Goal: Task Accomplishment & Management: Manage account settings

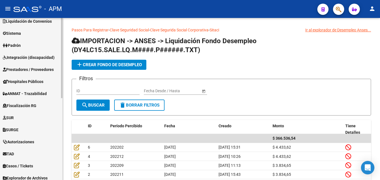
scroll to position [165, 0]
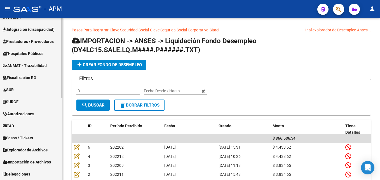
click at [38, 38] on span "Prestadores / Proveedores" at bounding box center [28, 41] width 51 height 6
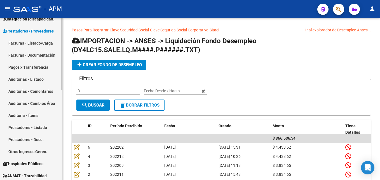
scroll to position [81, 0]
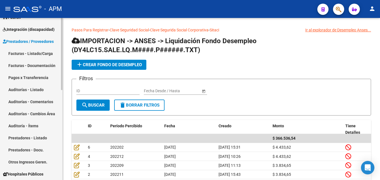
click at [40, 52] on link "Facturas - Listado/Carga" at bounding box center [31, 53] width 62 height 12
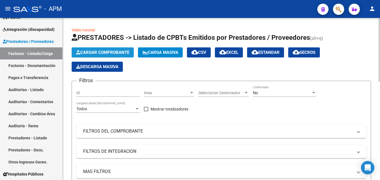
click at [108, 49] on button "Cargar Comprobante" at bounding box center [103, 52] width 62 height 10
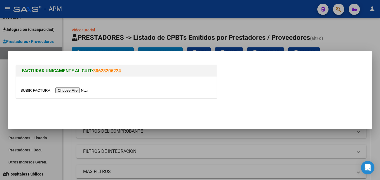
click at [79, 88] on input "file" at bounding box center [55, 90] width 71 height 6
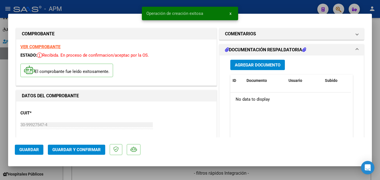
click at [52, 46] on strong "VER COMPROBANTE" at bounding box center [40, 46] width 40 height 5
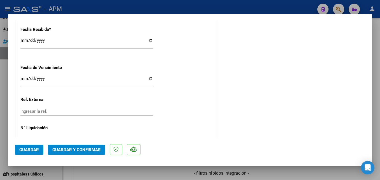
scroll to position [363, 0]
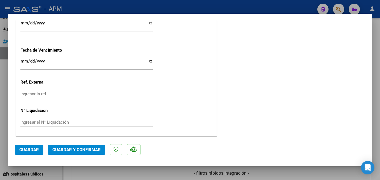
click at [90, 148] on span "Guardar y Confirmar" at bounding box center [76, 149] width 48 height 5
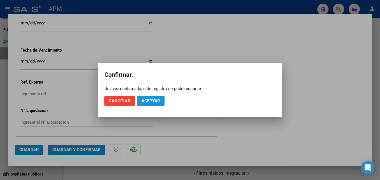
click at [143, 98] on button "Aceptar" at bounding box center [150, 101] width 27 height 10
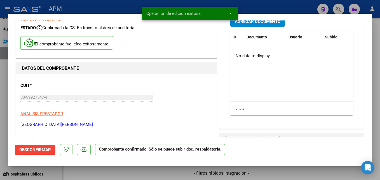
scroll to position [0, 0]
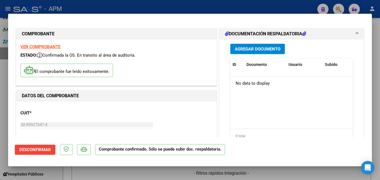
click at [254, 48] on span "Agregar Documento" at bounding box center [258, 48] width 46 height 5
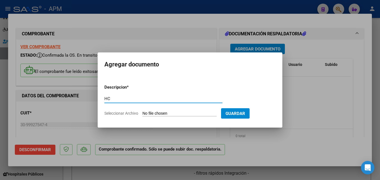
type input "HC"
click at [198, 113] on input "Seleccionar Archivo" at bounding box center [180, 113] width 74 height 5
type input "C:\fakepath\[PERSON_NAME] 19-06.pdf"
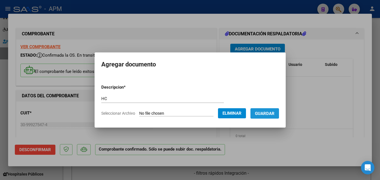
click at [275, 111] on span "Guardar" at bounding box center [265, 113] width 20 height 5
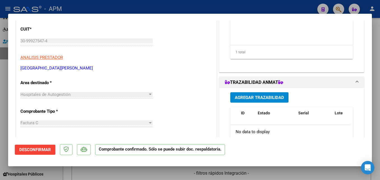
scroll to position [84, 0]
click at [184, 175] on div at bounding box center [190, 90] width 380 height 180
type input "$ 0,00"
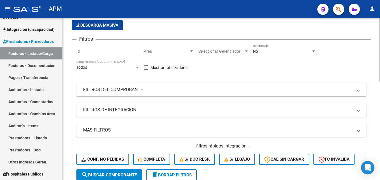
scroll to position [0, 0]
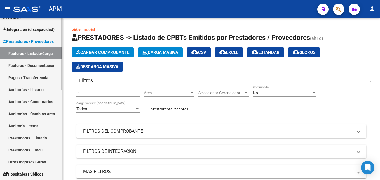
click at [39, 88] on link "Auditorías - Listado" at bounding box center [31, 89] width 62 height 12
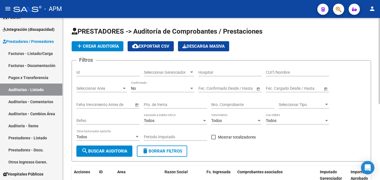
click at [113, 49] on button "add Crear Auditoría" at bounding box center [98, 46] width 52 height 10
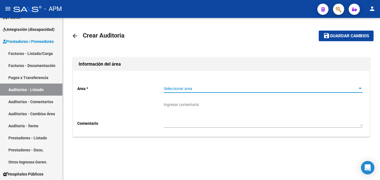
click at [324, 89] on span "Seleccionar area" at bounding box center [261, 88] width 194 height 5
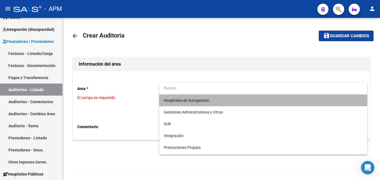
click at [297, 102] on span "Hospitales de Autogestión" at bounding box center [263, 100] width 199 height 12
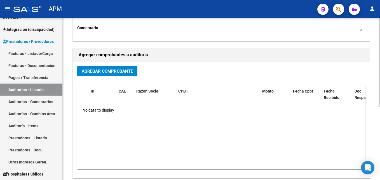
scroll to position [112, 0]
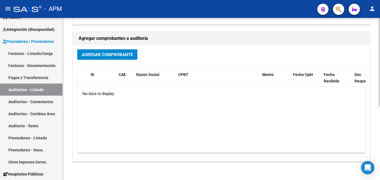
click at [125, 55] on span "Agregar Comprobante" at bounding box center [107, 54] width 51 height 5
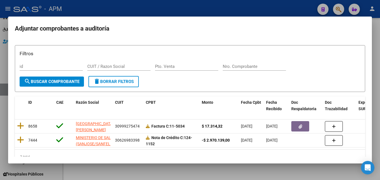
click at [244, 170] on div at bounding box center [190, 90] width 380 height 180
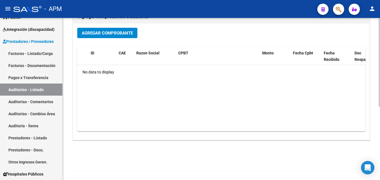
scroll to position [0, 0]
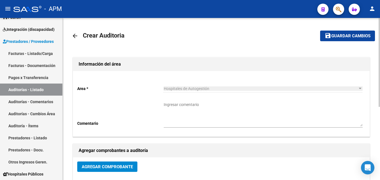
click at [352, 37] on span "Guardar cambios" at bounding box center [351, 36] width 39 height 5
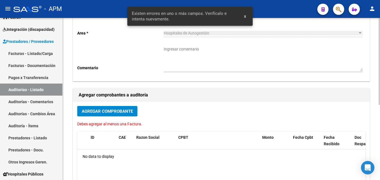
scroll to position [56, 0]
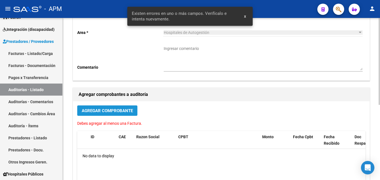
click at [125, 116] on button "Agregar Comprobante" at bounding box center [107, 110] width 60 height 10
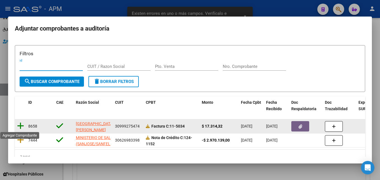
click at [22, 127] on icon at bounding box center [20, 126] width 7 height 8
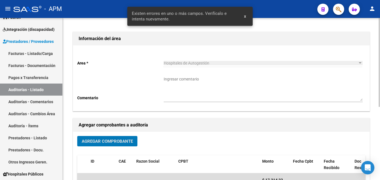
scroll to position [0, 0]
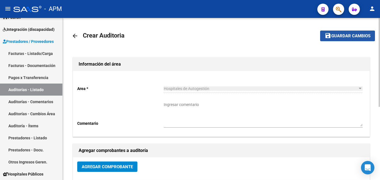
click at [347, 37] on span "Guardar cambios" at bounding box center [351, 36] width 39 height 5
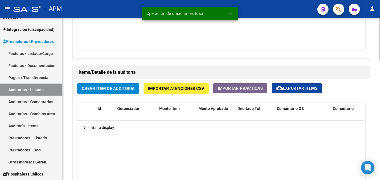
scroll to position [420, 0]
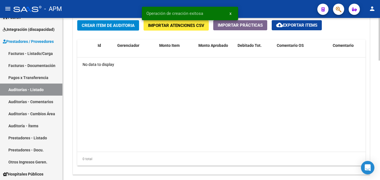
click at [126, 27] on span "Crear Item de Auditoria" at bounding box center [108, 25] width 53 height 5
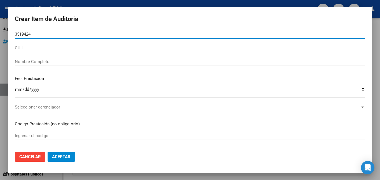
type input "35194240"
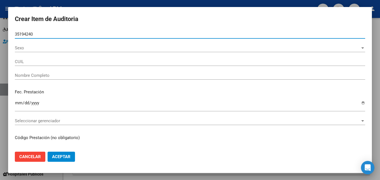
type input "27351942407"
type input "[PERSON_NAME] -"
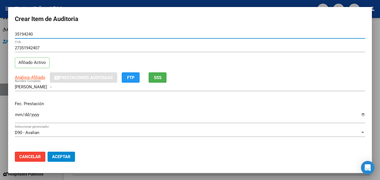
type input "35194240"
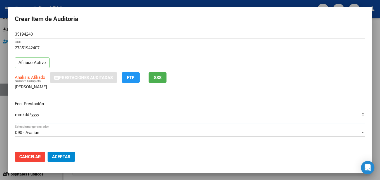
click at [16, 115] on input "Ingresar la fecha" at bounding box center [190, 116] width 351 height 9
type input "[DATE]"
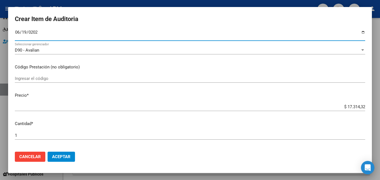
scroll to position [84, 0]
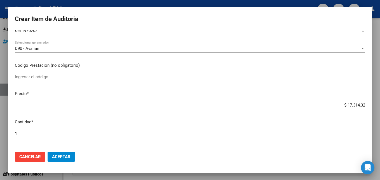
click at [30, 76] on input "Ingresar el código" at bounding box center [190, 76] width 351 height 5
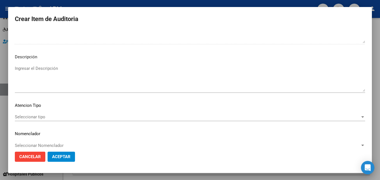
scroll to position [387, 0]
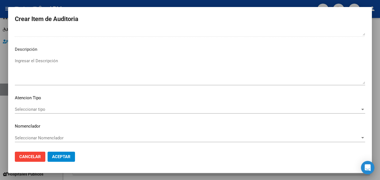
type input "420101-340213"
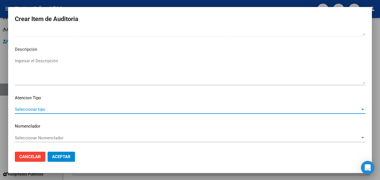
click at [360, 108] on div at bounding box center [362, 109] width 5 height 4
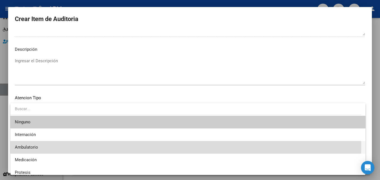
click at [42, 145] on span "Ambulatorio" at bounding box center [188, 147] width 346 height 13
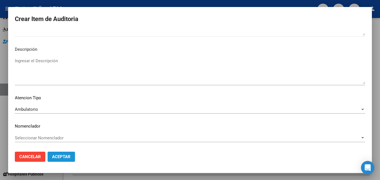
click at [66, 155] on span "Aceptar" at bounding box center [61, 156] width 18 height 5
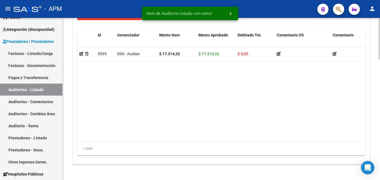
scroll to position [470, 0]
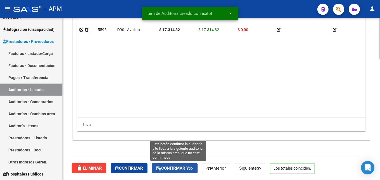
click at [177, 168] on span "Confirmar y" at bounding box center [175, 167] width 37 height 5
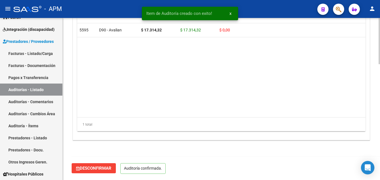
scroll to position [406, 0]
type input "202510"
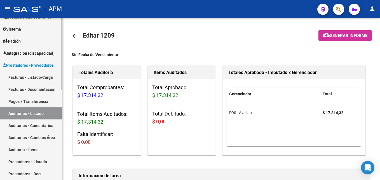
scroll to position [56, 0]
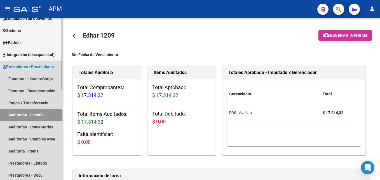
click at [42, 113] on link "Auditorías - Listado" at bounding box center [31, 115] width 62 height 12
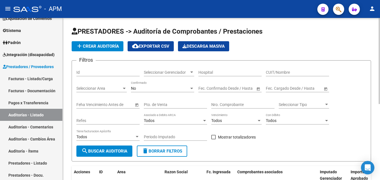
click at [169, 89] on div "No" at bounding box center [160, 88] width 58 height 5
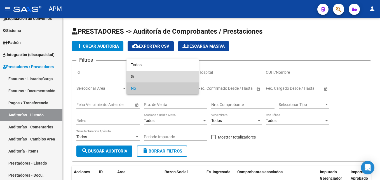
click at [169, 78] on span "Si" at bounding box center [162, 77] width 63 height 12
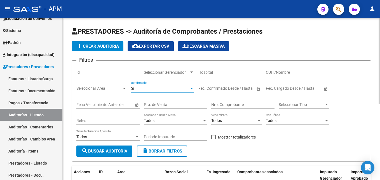
click at [259, 90] on span "Open calendar" at bounding box center [258, 88] width 13 height 13
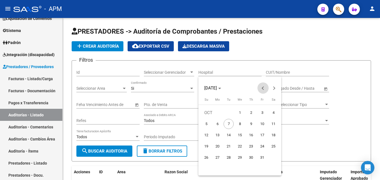
click at [264, 88] on button "Previous month" at bounding box center [263, 87] width 11 height 11
click at [217, 123] on span "1" at bounding box center [218, 124] width 10 height 10
type input "[DATE]"
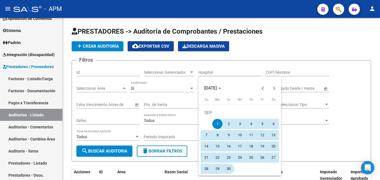
click at [228, 171] on span "30" at bounding box center [229, 169] width 10 height 10
type input "[DATE]"
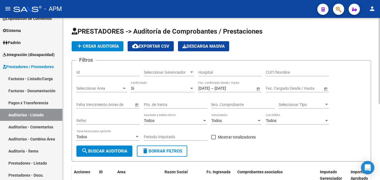
click at [260, 87] on span "Open calendar" at bounding box center [258, 88] width 13 height 13
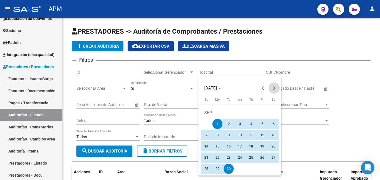
click at [271, 88] on span "Next month" at bounding box center [274, 87] width 11 height 11
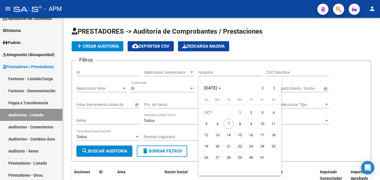
click at [239, 113] on span "1" at bounding box center [240, 113] width 10 height 10
type input "[DATE]"
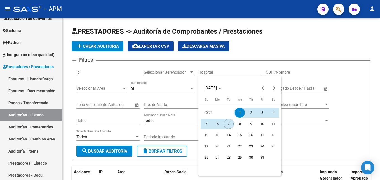
click at [227, 126] on span "7" at bounding box center [229, 124] width 10 height 10
type input "[DATE]"
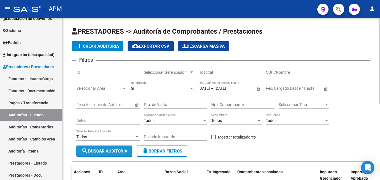
click at [108, 153] on span "search Buscar Auditoria" at bounding box center [104, 150] width 46 height 5
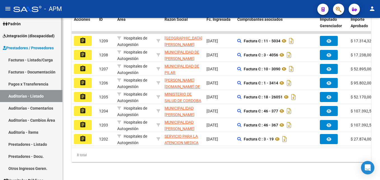
scroll to position [56, 0]
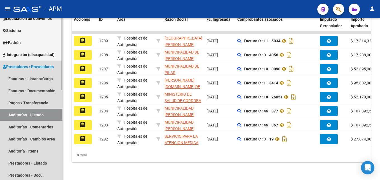
click at [42, 111] on link "Auditorías - Listado" at bounding box center [31, 115] width 62 height 12
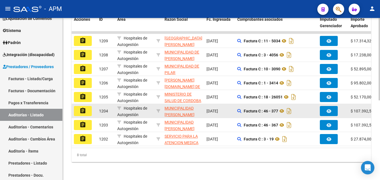
scroll to position [0, 0]
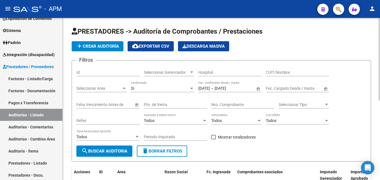
click at [261, 88] on span "Open calendar" at bounding box center [258, 88] width 13 height 13
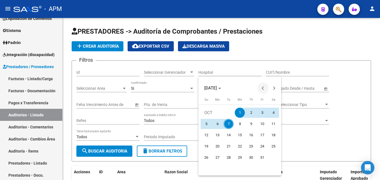
click at [261, 87] on span "Previous month" at bounding box center [263, 87] width 11 height 11
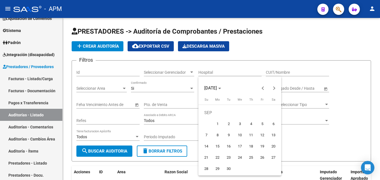
click at [216, 123] on span "1" at bounding box center [218, 124] width 10 height 10
type input "[DATE]"
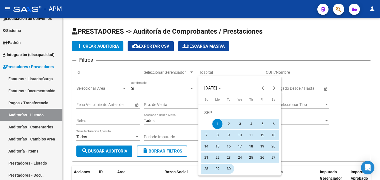
click at [228, 169] on span "30" at bounding box center [229, 169] width 10 height 10
type input "[DATE]"
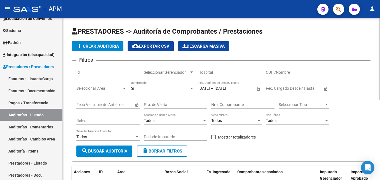
click at [109, 150] on span "search Buscar Auditoria" at bounding box center [104, 150] width 46 height 5
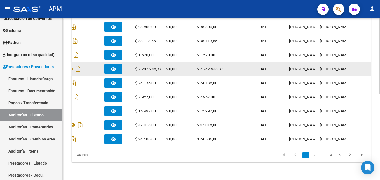
scroll to position [185, 0]
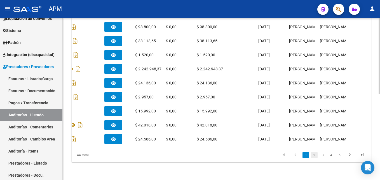
click at [315, 155] on link "2" at bounding box center [314, 155] width 7 height 6
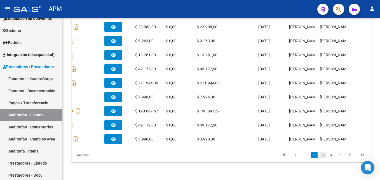
click at [325, 156] on link "3" at bounding box center [323, 155] width 7 height 6
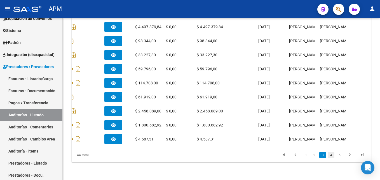
click at [332, 155] on link "4" at bounding box center [331, 155] width 7 height 6
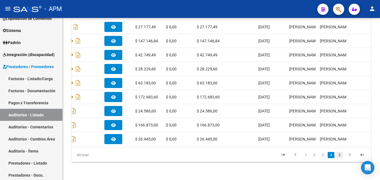
click at [341, 157] on link "5" at bounding box center [339, 155] width 7 height 6
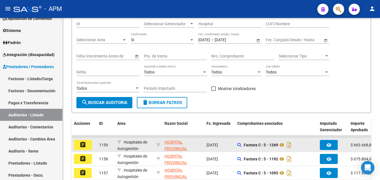
scroll to position [0, 0]
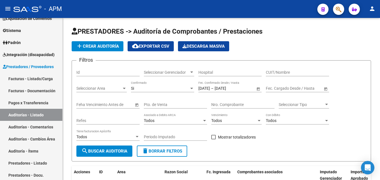
click at [257, 88] on span "Open calendar" at bounding box center [258, 88] width 13 height 13
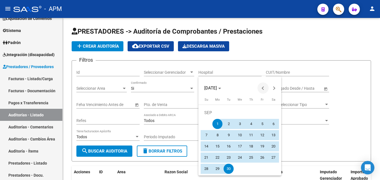
click at [265, 90] on span "Previous month" at bounding box center [263, 87] width 11 height 11
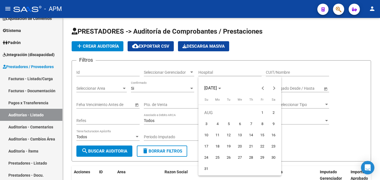
click at [256, 113] on td "AUG" at bounding box center [229, 112] width 56 height 11
click at [259, 113] on span "1" at bounding box center [262, 113] width 10 height 10
type input "[DATE]"
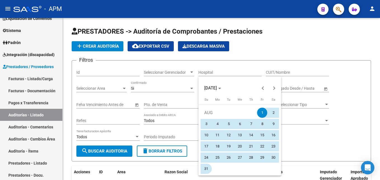
click at [207, 169] on span "31" at bounding box center [206, 169] width 10 height 10
type input "[DATE]"
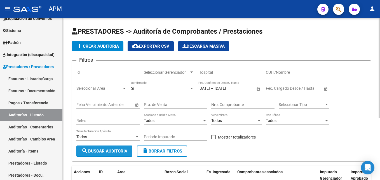
click at [123, 152] on span "search Buscar Auditoria" at bounding box center [104, 150] width 46 height 5
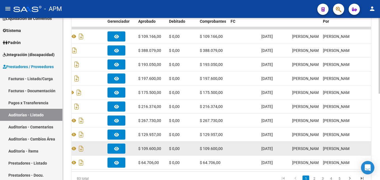
scroll to position [185, 0]
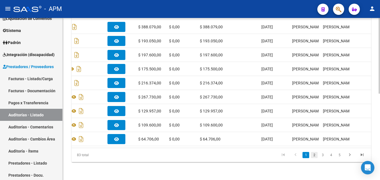
click at [314, 158] on link "2" at bounding box center [314, 155] width 7 height 6
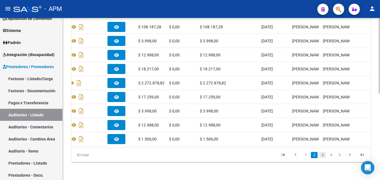
click at [325, 154] on link "3" at bounding box center [323, 155] width 7 height 6
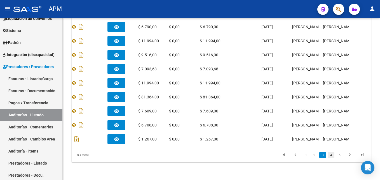
click at [331, 155] on link "4" at bounding box center [331, 155] width 7 height 6
click at [328, 152] on link "5" at bounding box center [331, 155] width 7 height 6
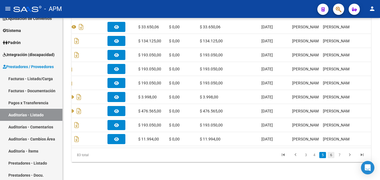
click at [330, 154] on link "6" at bounding box center [331, 155] width 7 height 6
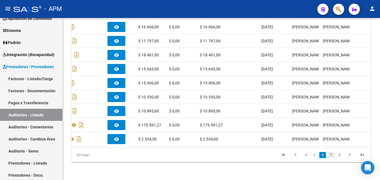
click at [332, 154] on link "7" at bounding box center [331, 155] width 7 height 6
click at [332, 155] on link "8" at bounding box center [331, 155] width 7 height 6
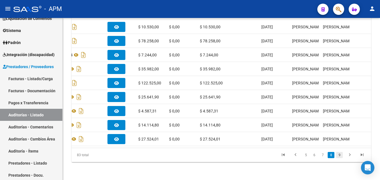
click at [341, 155] on link "9" at bounding box center [339, 155] width 7 height 6
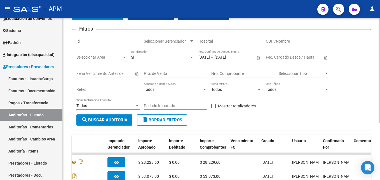
scroll to position [31, 0]
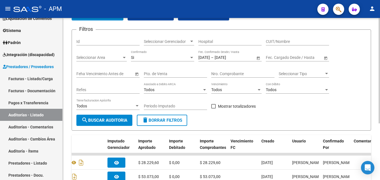
click at [258, 57] on span "Open calendar" at bounding box center [258, 57] width 13 height 13
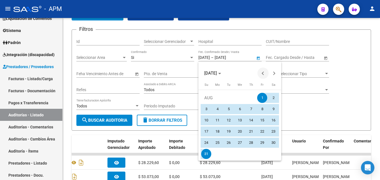
click at [265, 73] on button "Previous month" at bounding box center [263, 72] width 11 height 11
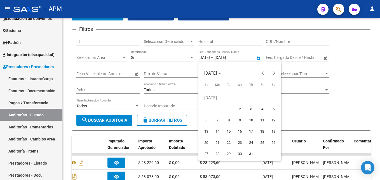
click at [230, 106] on span "1" at bounding box center [229, 109] width 10 height 10
type input "[DATE]"
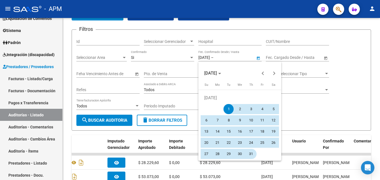
click at [249, 153] on span "31" at bounding box center [251, 154] width 10 height 10
type input "[DATE]"
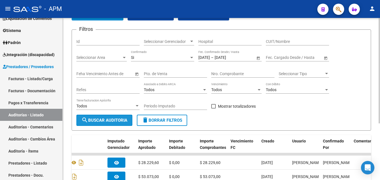
click at [118, 117] on button "search Buscar Auditoria" at bounding box center [104, 120] width 56 height 11
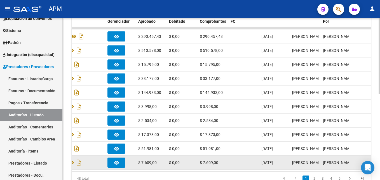
scroll to position [185, 0]
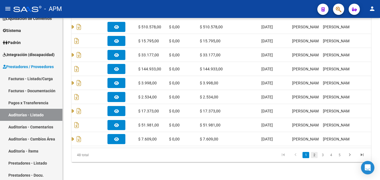
click at [315, 156] on link "2" at bounding box center [314, 155] width 7 height 6
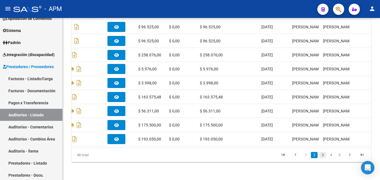
click at [325, 157] on link "3" at bounding box center [323, 155] width 7 height 6
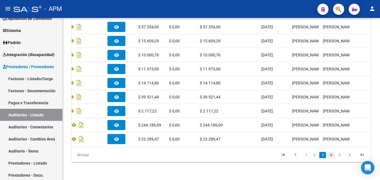
click at [330, 156] on link "4" at bounding box center [331, 155] width 7 height 6
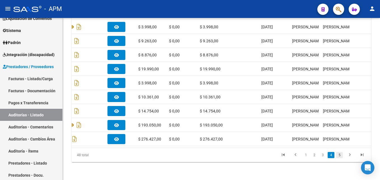
click at [339, 158] on link "5" at bounding box center [339, 155] width 7 height 6
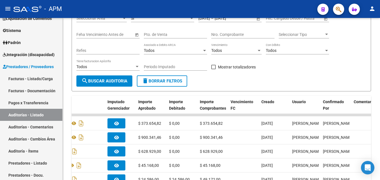
scroll to position [45, 0]
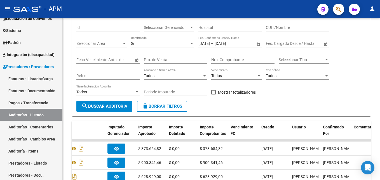
click at [257, 44] on span "Open calendar" at bounding box center [258, 43] width 13 height 13
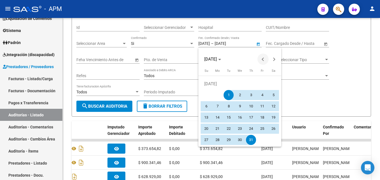
click at [266, 59] on span "Previous month" at bounding box center [263, 58] width 11 height 11
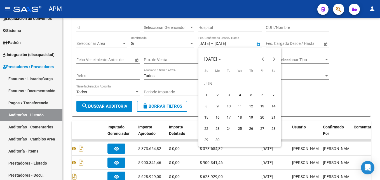
click at [205, 94] on span "1" at bounding box center [206, 95] width 10 height 10
type input "[DATE]"
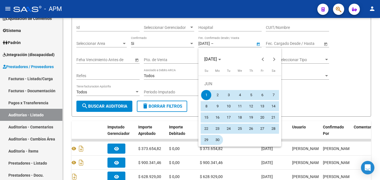
click at [217, 142] on span "30" at bounding box center [218, 140] width 10 height 10
type input "[DATE]"
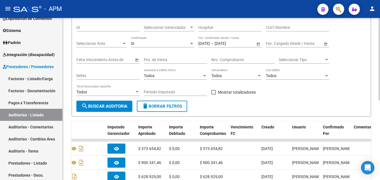
click at [121, 105] on span "search Buscar Auditoria" at bounding box center [104, 106] width 46 height 5
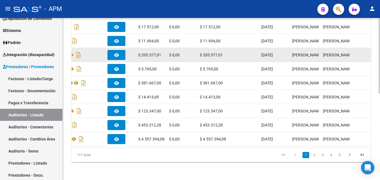
scroll to position [185, 0]
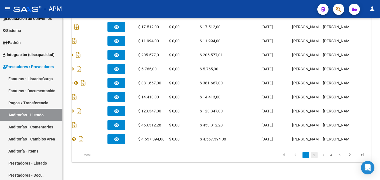
click at [314, 157] on link "2" at bounding box center [314, 155] width 7 height 6
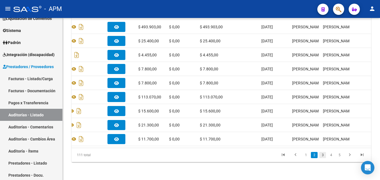
click at [323, 156] on link "3" at bounding box center [323, 155] width 7 height 6
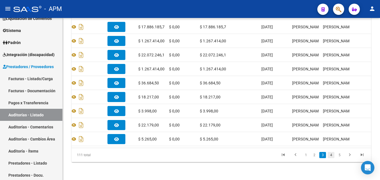
click at [332, 155] on link "4" at bounding box center [331, 155] width 7 height 6
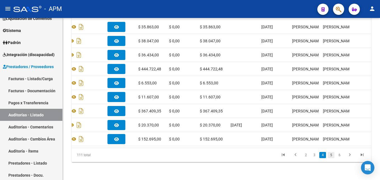
click at [333, 155] on link "5" at bounding box center [331, 155] width 7 height 6
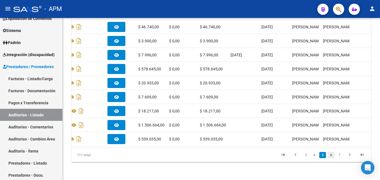
click at [330, 156] on link "6" at bounding box center [331, 155] width 7 height 6
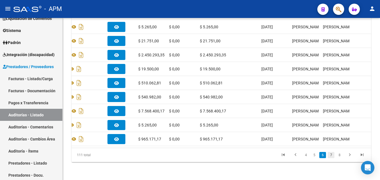
click at [332, 153] on link "7" at bounding box center [331, 155] width 7 height 6
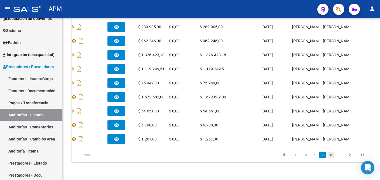
click at [330, 156] on link "8" at bounding box center [331, 155] width 7 height 6
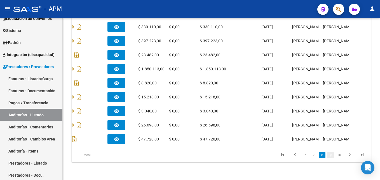
click at [332, 152] on link "9" at bounding box center [330, 155] width 7 height 6
click at [332, 153] on link "10" at bounding box center [330, 155] width 7 height 6
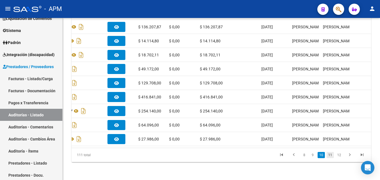
click at [328, 155] on link "11" at bounding box center [330, 155] width 7 height 6
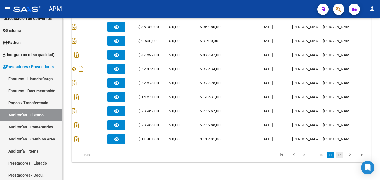
click at [341, 155] on link "12" at bounding box center [339, 155] width 7 height 6
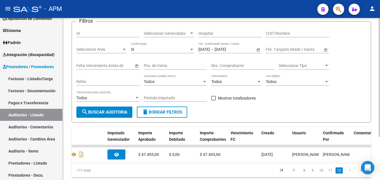
scroll to position [31, 0]
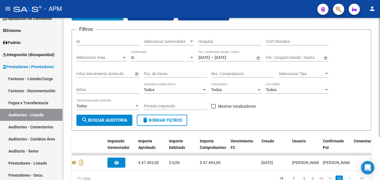
click at [259, 58] on span "Open calendar" at bounding box center [258, 57] width 13 height 13
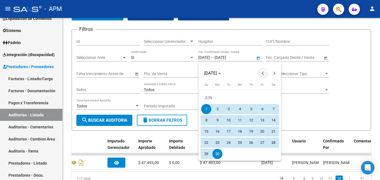
click at [265, 72] on span "Previous month" at bounding box center [263, 72] width 11 height 11
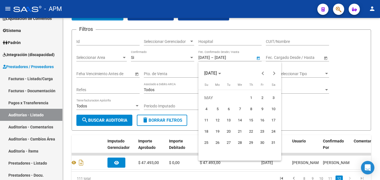
click at [255, 95] on span "1" at bounding box center [251, 98] width 10 height 10
type input "[DATE]"
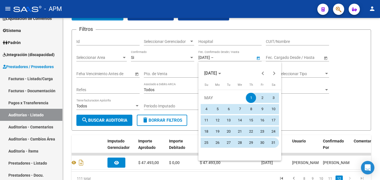
click at [275, 144] on span "31" at bounding box center [274, 142] width 10 height 10
type input "[DATE]"
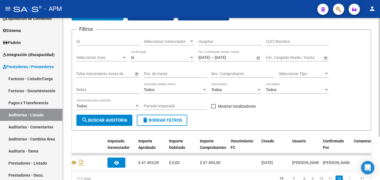
click at [123, 118] on span "search Buscar Auditoria" at bounding box center [104, 120] width 46 height 5
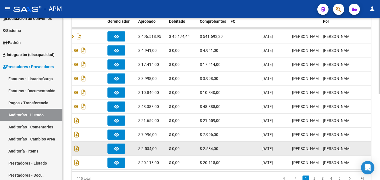
scroll to position [185, 0]
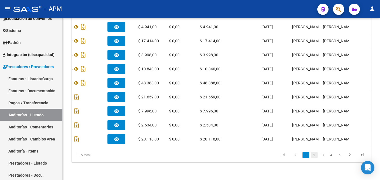
click at [314, 155] on link "2" at bounding box center [314, 155] width 7 height 6
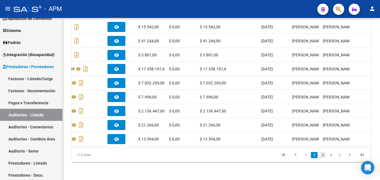
click at [323, 154] on link "3" at bounding box center [323, 155] width 7 height 6
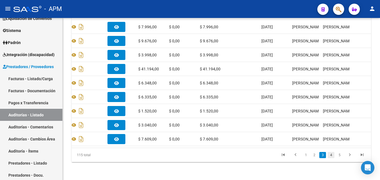
click at [332, 155] on link "4" at bounding box center [331, 155] width 7 height 6
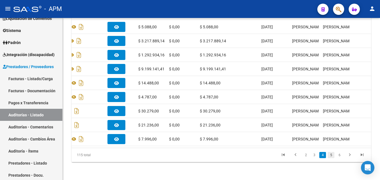
click at [331, 156] on link "5" at bounding box center [331, 155] width 7 height 6
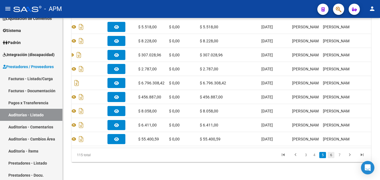
click at [330, 155] on link "6" at bounding box center [331, 155] width 7 height 6
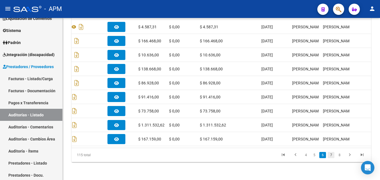
click at [329, 155] on link "7" at bounding box center [331, 155] width 7 height 6
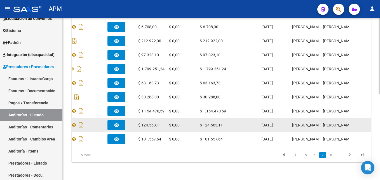
scroll to position [157, 0]
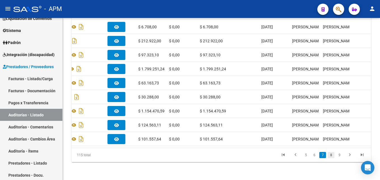
click at [331, 157] on link "8" at bounding box center [331, 155] width 7 height 6
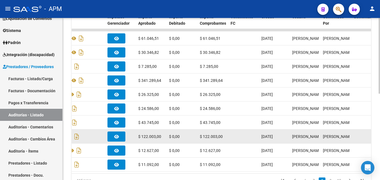
scroll to position [185, 0]
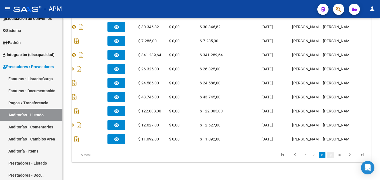
click at [330, 157] on link "9" at bounding box center [330, 155] width 7 height 6
click at [332, 157] on link "10" at bounding box center [330, 155] width 7 height 6
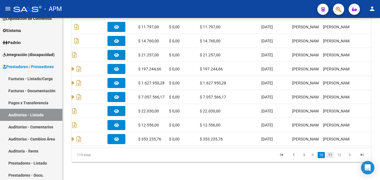
click at [330, 153] on link "11" at bounding box center [330, 155] width 7 height 6
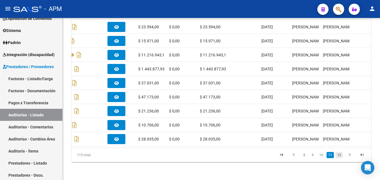
click at [341, 154] on link "12" at bounding box center [339, 155] width 7 height 6
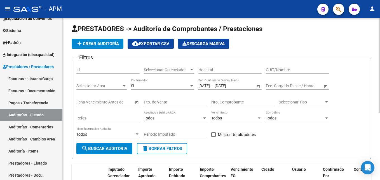
scroll to position [0, 0]
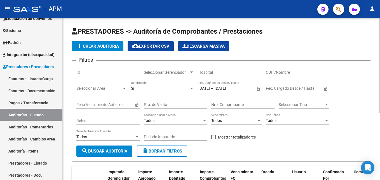
click at [260, 88] on span "Open calendar" at bounding box center [258, 88] width 13 height 13
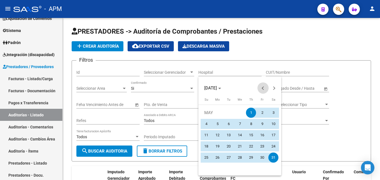
click at [263, 86] on button "Previous month" at bounding box center [263, 87] width 11 height 11
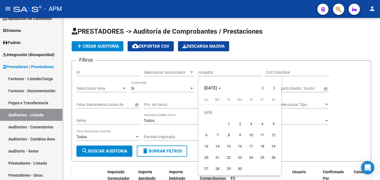
click at [231, 121] on span "1" at bounding box center [229, 124] width 10 height 10
type input "[DATE]"
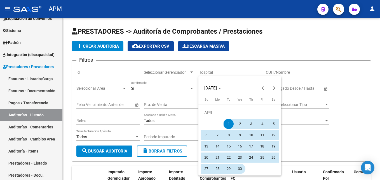
click at [235, 167] on span "30" at bounding box center [240, 169] width 10 height 10
type input "[DATE]"
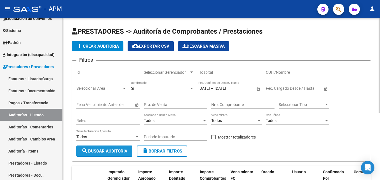
click at [116, 148] on button "search Buscar Auditoria" at bounding box center [104, 150] width 56 height 11
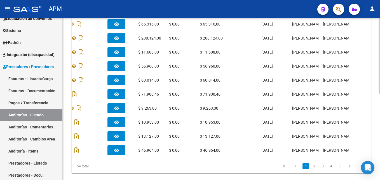
scroll to position [185, 0]
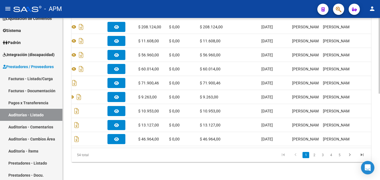
drag, startPoint x: 182, startPoint y: 149, endPoint x: 203, endPoint y: 152, distance: 21.3
click at [203, 152] on div "54 total 1 2 3 4 5" at bounding box center [222, 155] width 300 height 14
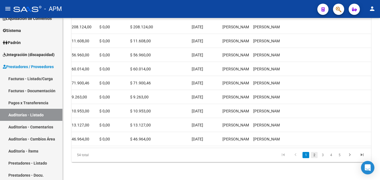
click at [316, 157] on link "2" at bounding box center [314, 155] width 7 height 6
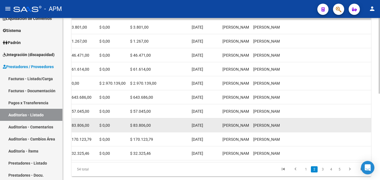
scroll to position [157, 0]
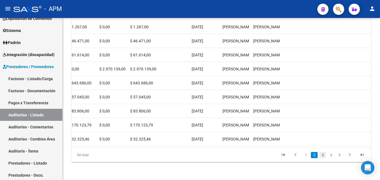
click at [322, 155] on link "3" at bounding box center [323, 155] width 7 height 6
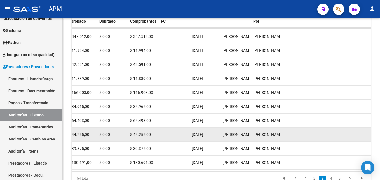
scroll to position [185, 0]
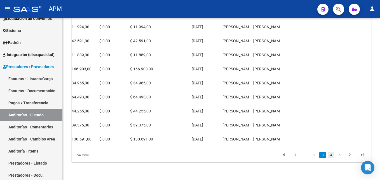
click at [332, 157] on link "4" at bounding box center [331, 155] width 7 height 6
click at [333, 154] on link "5" at bounding box center [331, 155] width 7 height 6
click at [339, 156] on link "6" at bounding box center [339, 155] width 7 height 6
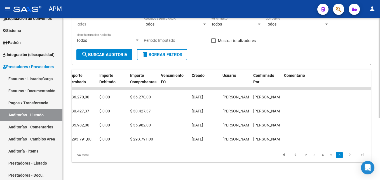
scroll to position [0, 0]
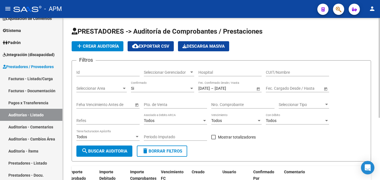
click at [259, 91] on span "Open calendar" at bounding box center [258, 88] width 13 height 13
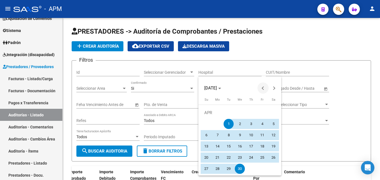
click at [259, 90] on span "Previous month" at bounding box center [263, 87] width 11 height 11
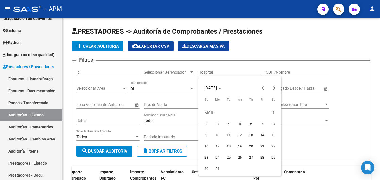
click at [272, 111] on span "1" at bounding box center [274, 113] width 10 height 10
type input "[DATE]"
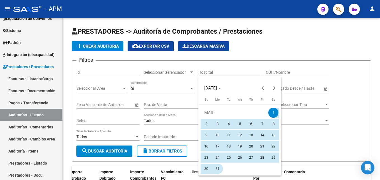
click at [215, 167] on span "31" at bounding box center [218, 169] width 10 height 10
type input "[DATE]"
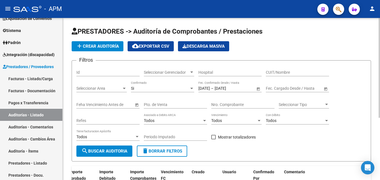
click at [103, 147] on button "search Buscar Auditoria" at bounding box center [104, 150] width 56 height 11
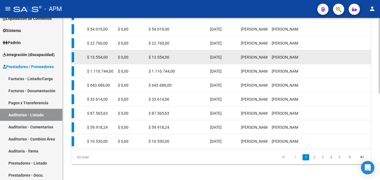
scroll to position [185, 0]
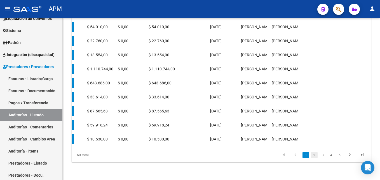
click at [313, 154] on link "2" at bounding box center [314, 155] width 7 height 6
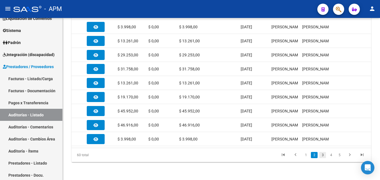
click at [321, 155] on link "3" at bounding box center [323, 155] width 7 height 6
click at [332, 155] on link "4" at bounding box center [331, 155] width 7 height 6
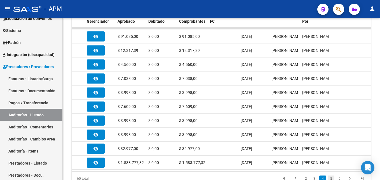
scroll to position [185, 0]
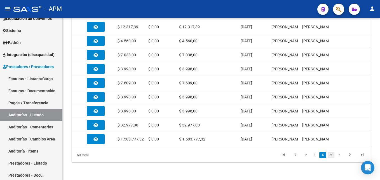
click at [332, 154] on link "5" at bounding box center [331, 155] width 7 height 6
click at [341, 153] on link "6" at bounding box center [339, 155] width 7 height 6
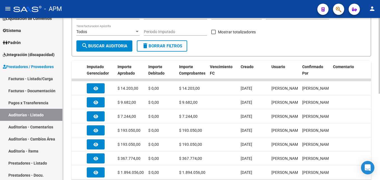
scroll to position [0, 0]
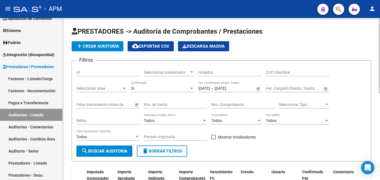
click at [257, 88] on span "Open calendar" at bounding box center [258, 88] width 13 height 13
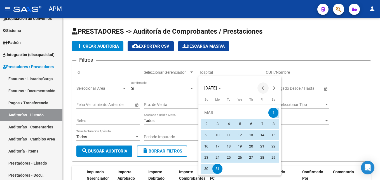
click at [260, 87] on span "Previous month" at bounding box center [263, 87] width 11 height 11
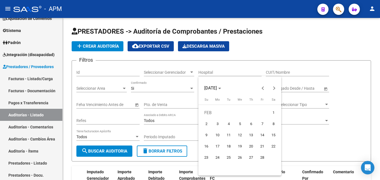
click at [275, 109] on span "1" at bounding box center [274, 113] width 10 height 10
type input "[DATE]"
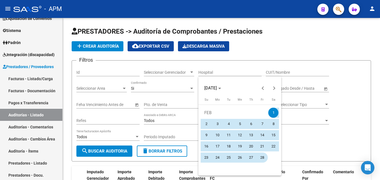
click at [263, 159] on span "28" at bounding box center [262, 157] width 10 height 10
type input "[DATE]"
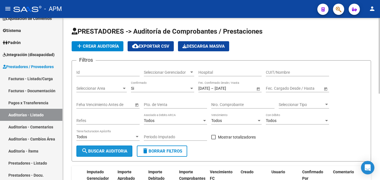
click at [103, 145] on button "search Buscar Auditoria" at bounding box center [104, 150] width 56 height 11
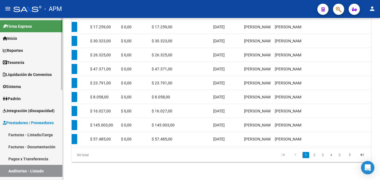
click at [40, 98] on link "Padrón" at bounding box center [31, 98] width 62 height 12
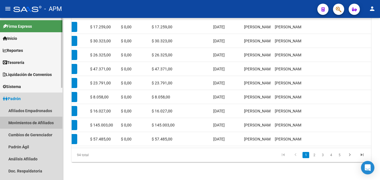
click at [36, 120] on link "Movimientos de Afiliados" at bounding box center [31, 122] width 62 height 12
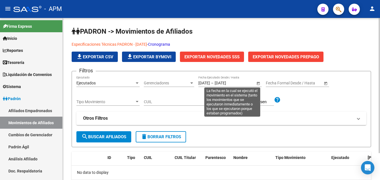
click at [258, 83] on span "Open calendar" at bounding box center [258, 82] width 13 height 13
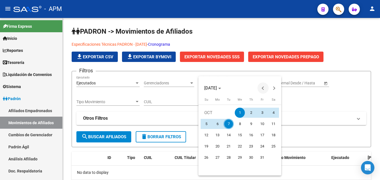
click at [261, 89] on span "Previous month" at bounding box center [263, 87] width 11 height 11
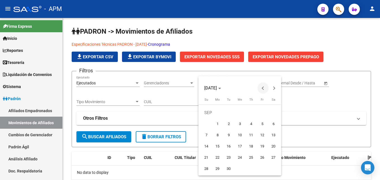
click at [263, 88] on button "Previous month" at bounding box center [263, 87] width 11 height 11
click at [262, 90] on span "Previous month" at bounding box center [263, 87] width 11 height 11
click at [226, 122] on span "1" at bounding box center [229, 124] width 10 height 10
type input "[DATE]"
click at [274, 88] on button "Next month" at bounding box center [274, 87] width 11 height 11
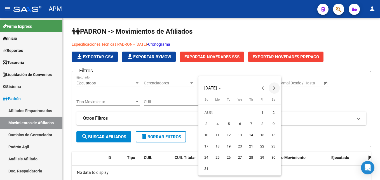
click at [274, 88] on button "Next month" at bounding box center [274, 87] width 11 height 11
click at [264, 88] on button "Previous month" at bounding box center [263, 87] width 11 height 11
click at [265, 113] on span "1" at bounding box center [262, 113] width 10 height 10
type input "[DATE]"
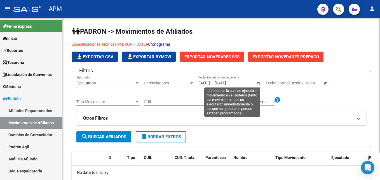
click at [258, 84] on span "Open calendar" at bounding box center [258, 82] width 13 height 13
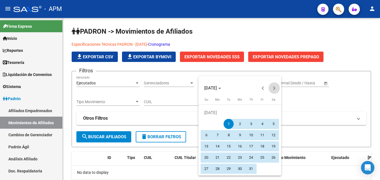
click at [272, 88] on span "Next month" at bounding box center [274, 87] width 11 height 11
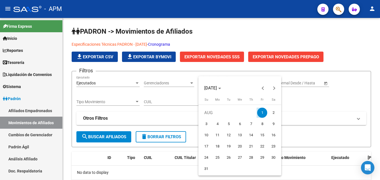
click at [264, 111] on span "1" at bounding box center [262, 113] width 10 height 10
type input "[DATE]"
click at [273, 90] on span "Next month" at bounding box center [274, 87] width 11 height 11
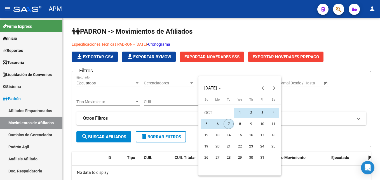
click at [227, 123] on span "7" at bounding box center [229, 124] width 10 height 10
type input "[DATE]"
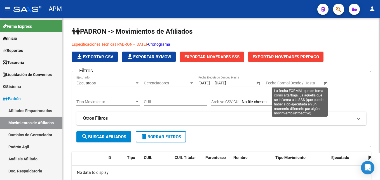
click at [324, 83] on span "Open calendar" at bounding box center [325, 82] width 13 height 13
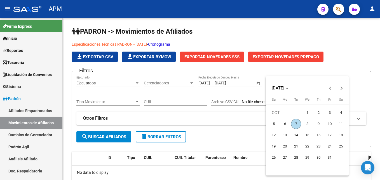
click at [307, 111] on span "1" at bounding box center [307, 113] width 10 height 10
type input "[DATE]"
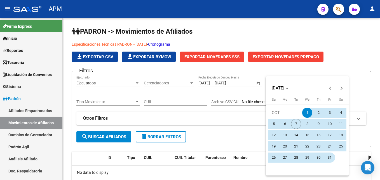
click at [327, 157] on span "31" at bounding box center [330, 157] width 10 height 10
type input "[DATE]"
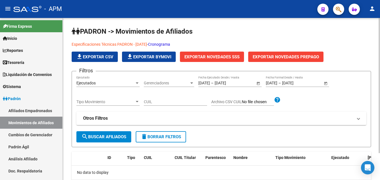
click at [117, 137] on span "search Buscar Afiliados" at bounding box center [103, 136] width 45 height 5
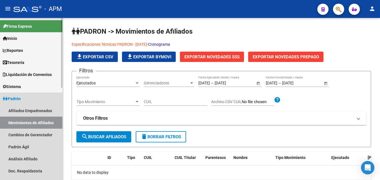
click at [40, 123] on link "Movimientos de Afiliados" at bounding box center [31, 122] width 62 height 12
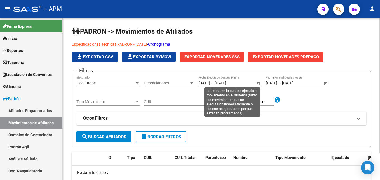
click at [257, 84] on span "Open calendar" at bounding box center [258, 82] width 13 height 13
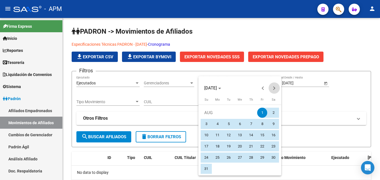
click at [272, 89] on span "Next month" at bounding box center [274, 87] width 11 height 11
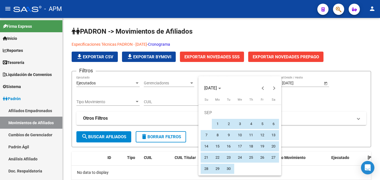
click at [218, 120] on span "1" at bounding box center [218, 124] width 10 height 10
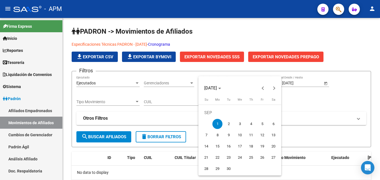
type input "[DATE]"
click at [274, 88] on button "Next month" at bounding box center [274, 87] width 11 height 11
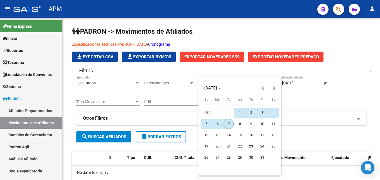
click at [226, 123] on span "7" at bounding box center [229, 124] width 10 height 10
type input "[DATE]"
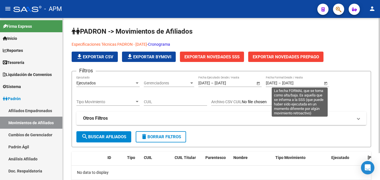
click at [325, 84] on span "Open calendar" at bounding box center [325, 82] width 13 height 13
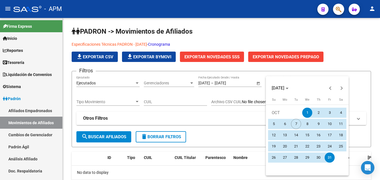
click at [308, 111] on span "1" at bounding box center [307, 113] width 10 height 10
click at [328, 157] on span "31" at bounding box center [330, 157] width 10 height 10
type input "[DATE]"
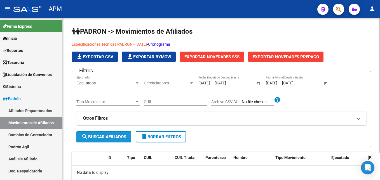
click at [122, 137] on span "search Buscar Afiliados" at bounding box center [103, 136] width 45 height 5
click at [170, 138] on span "delete Borrar Filtros" at bounding box center [161, 136] width 40 height 5
type input "[DATE]"
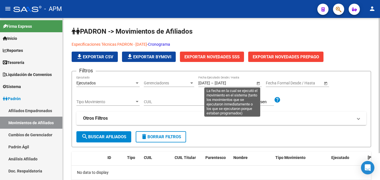
click at [258, 82] on span "Open calendar" at bounding box center [258, 82] width 13 height 13
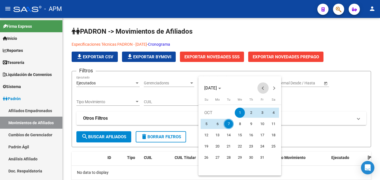
click at [263, 89] on button "Previous month" at bounding box center [263, 87] width 11 height 11
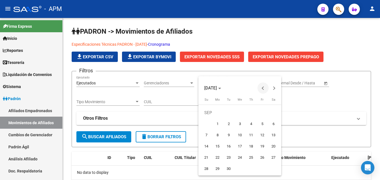
click at [263, 89] on button "Previous month" at bounding box center [263, 87] width 11 height 11
click at [261, 113] on span "1" at bounding box center [262, 113] width 10 height 10
type input "[DATE]"
click at [273, 88] on button "Next month" at bounding box center [274, 87] width 11 height 11
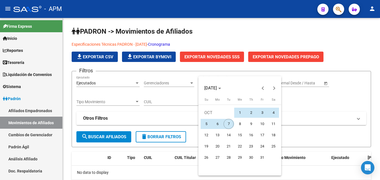
click at [227, 123] on span "7" at bounding box center [229, 124] width 10 height 10
type input "[DATE]"
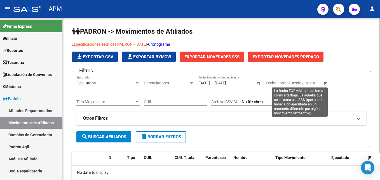
click at [323, 84] on span "Open calendar" at bounding box center [325, 82] width 13 height 13
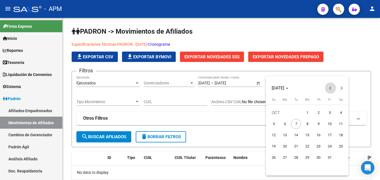
click at [333, 85] on span "Previous month" at bounding box center [330, 87] width 11 height 11
click at [285, 124] on span "1" at bounding box center [285, 124] width 10 height 10
type input "[DATE]"
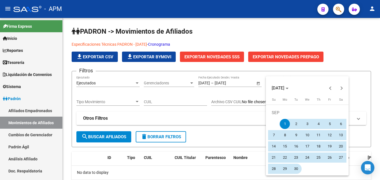
click at [294, 167] on span "30" at bounding box center [296, 169] width 10 height 10
type input "[DATE]"
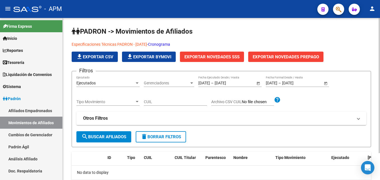
click at [122, 136] on span "search Buscar Afiliados" at bounding box center [103, 136] width 45 height 5
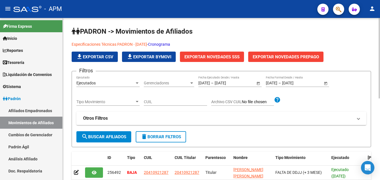
click at [170, 44] on link "Cronograma" at bounding box center [159, 44] width 22 height 4
click at [216, 56] on span "Exportar Novedades SSS" at bounding box center [212, 56] width 55 height 5
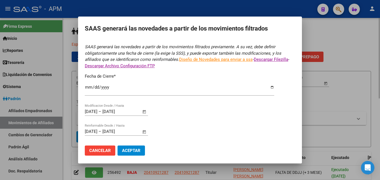
type input "[DATE]"
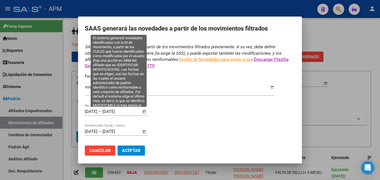
click at [143, 112] on span "Open calendar" at bounding box center [144, 111] width 13 height 13
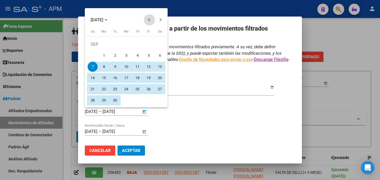
click at [150, 19] on button "Previous month" at bounding box center [149, 19] width 11 height 11
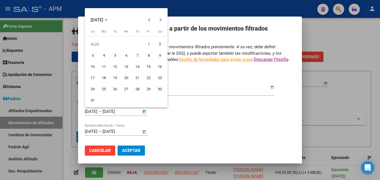
click at [150, 42] on span "1" at bounding box center [149, 44] width 10 height 10
type input "[DATE]"
click at [159, 19] on button "Next month" at bounding box center [160, 19] width 11 height 11
click at [158, 21] on span "Next month" at bounding box center [160, 19] width 11 height 11
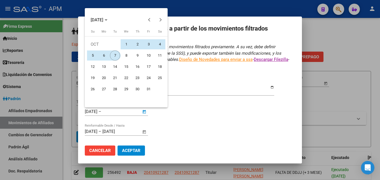
click at [116, 54] on span "7" at bounding box center [115, 55] width 10 height 10
type input "[DATE]"
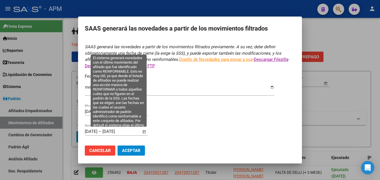
click at [144, 132] on span "Open calendar" at bounding box center [144, 131] width 13 height 13
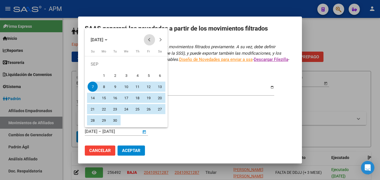
click at [148, 41] on span "Previous month" at bounding box center [149, 39] width 11 height 11
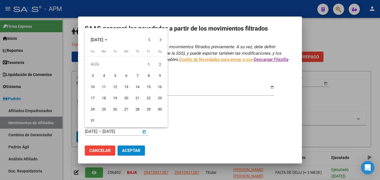
click at [146, 64] on span "1" at bounding box center [149, 64] width 10 height 10
type input "[DATE]"
click at [160, 41] on button "Next month" at bounding box center [160, 39] width 11 height 11
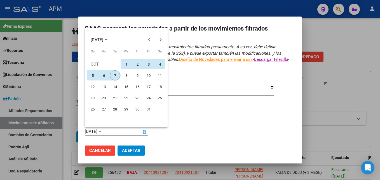
click at [112, 77] on span "7" at bounding box center [115, 75] width 10 height 10
type input "[DATE]"
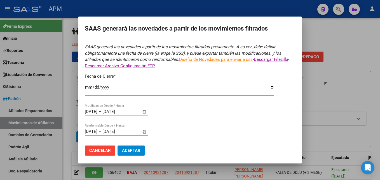
click at [129, 148] on span "Aceptar" at bounding box center [131, 150] width 18 height 5
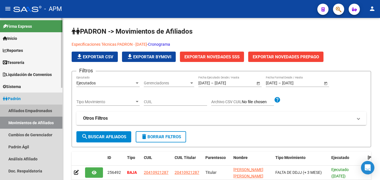
click at [43, 111] on link "Afiliados Empadronados" at bounding box center [31, 110] width 62 height 12
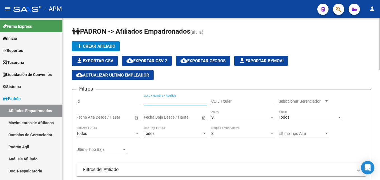
paste input "46982613"
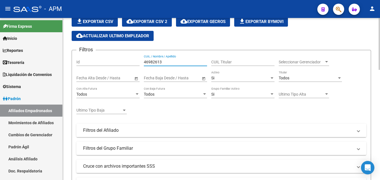
scroll to position [28, 0]
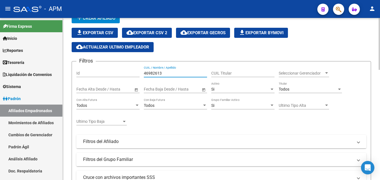
type input "46982613"
click at [228, 90] on div "Si" at bounding box center [240, 89] width 58 height 5
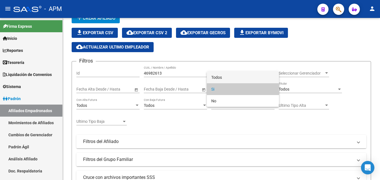
click at [233, 76] on span "Todos" at bounding box center [242, 77] width 63 height 12
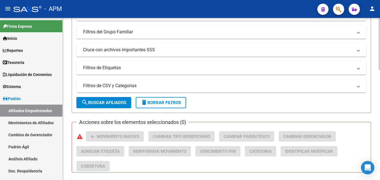
scroll to position [168, 0]
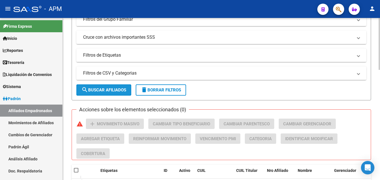
click at [127, 88] on button "search Buscar Afiliados" at bounding box center [103, 89] width 55 height 11
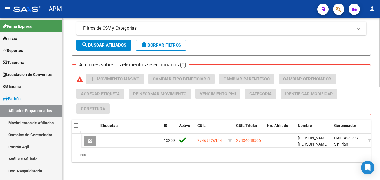
scroll to position [217, 0]
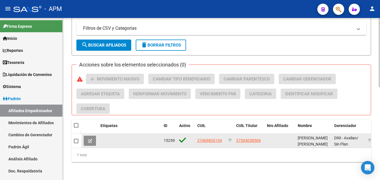
click at [91, 138] on span at bounding box center [90, 140] width 4 height 5
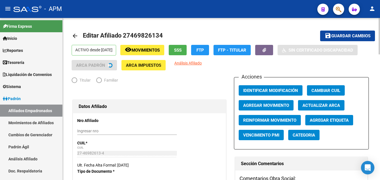
radio input "true"
type input "30-70707007-9"
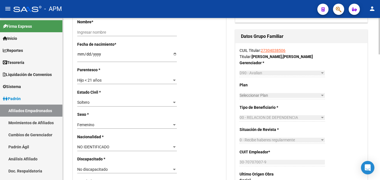
scroll to position [224, 0]
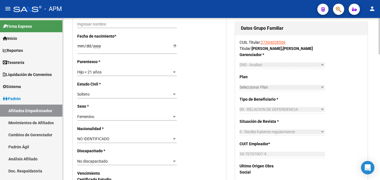
click at [175, 135] on div "NO IDENTIFICADO Seleccionar tipo" at bounding box center [127, 139] width 100 height 8
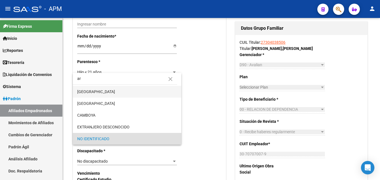
scroll to position [0, 0]
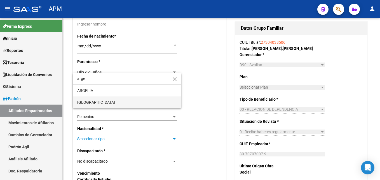
type input "arge"
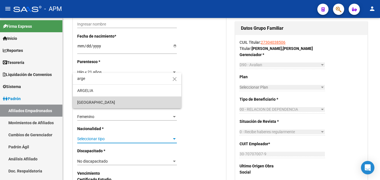
click at [120, 101] on span "[GEOGRAPHIC_DATA]" at bounding box center [127, 102] width 100 height 12
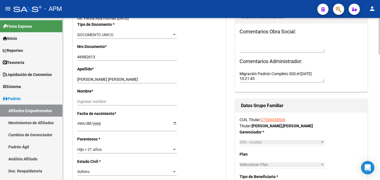
scroll to position [140, 0]
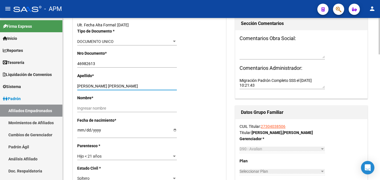
drag, startPoint x: 115, startPoint y: 85, endPoint x: 142, endPoint y: 87, distance: 27.5
click at [142, 87] on input "[PERSON_NAME] [PERSON_NAME]" at bounding box center [127, 86] width 100 height 5
type input "[PERSON_NAME]"
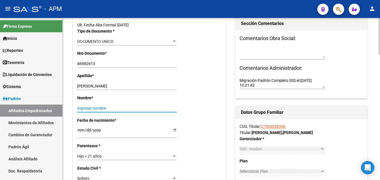
paste input "[PERSON_NAME]"
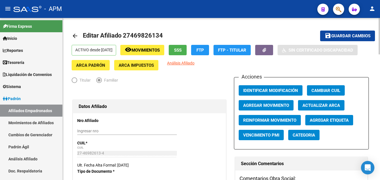
type input "[PERSON_NAME]"
click at [344, 34] on span "Guardar cambios" at bounding box center [351, 36] width 39 height 5
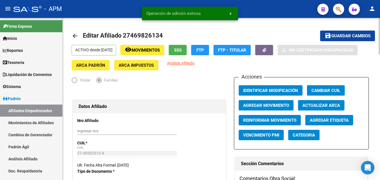
click at [72, 34] on mat-icon "arrow_back" at bounding box center [75, 35] width 7 height 7
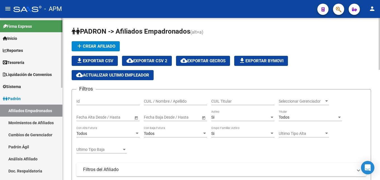
click at [33, 122] on link "Movimientos de Afiliados" at bounding box center [31, 122] width 62 height 12
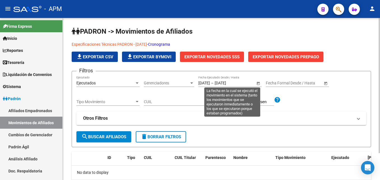
click at [257, 83] on span "Open calendar" at bounding box center [258, 82] width 13 height 13
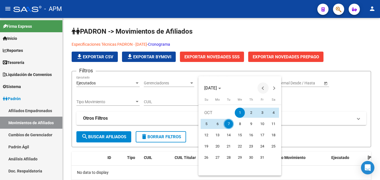
click at [264, 86] on span "Previous month" at bounding box center [263, 87] width 11 height 11
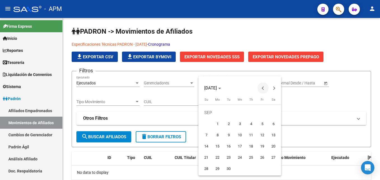
click at [263, 85] on span "Previous month" at bounding box center [263, 87] width 11 height 11
click at [262, 113] on span "1" at bounding box center [262, 113] width 10 height 10
type input "[DATE]"
click at [276, 88] on span "Next month" at bounding box center [274, 87] width 11 height 11
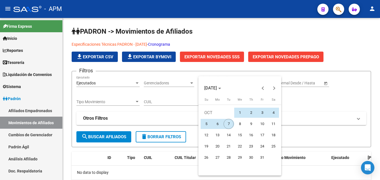
click at [229, 125] on span "7" at bounding box center [229, 124] width 10 height 10
type input "[DATE]"
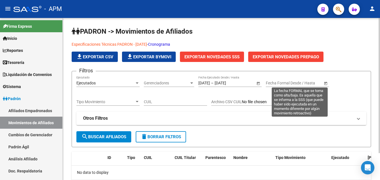
click at [325, 83] on span "Open calendar" at bounding box center [325, 82] width 13 height 13
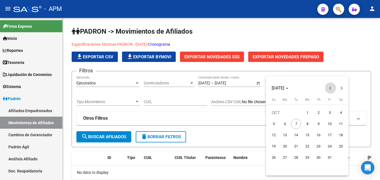
click at [331, 87] on button "Previous month" at bounding box center [330, 87] width 11 height 11
click at [286, 124] on span "1" at bounding box center [285, 124] width 10 height 10
type input "[DATE]"
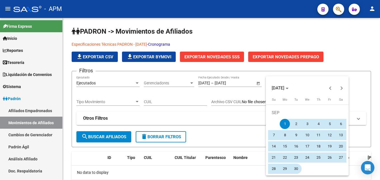
click at [293, 168] on span "30" at bounding box center [296, 169] width 10 height 10
type input "[DATE]"
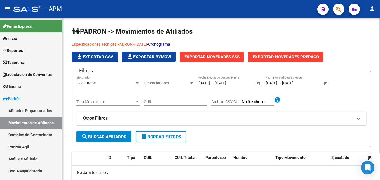
click at [113, 136] on span "search Buscar Afiliados" at bounding box center [103, 136] width 45 height 5
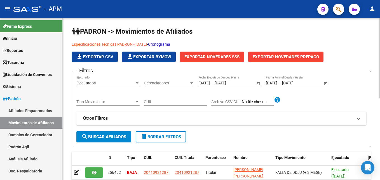
click at [228, 54] on button "Exportar Novedades SSS" at bounding box center [212, 57] width 64 height 10
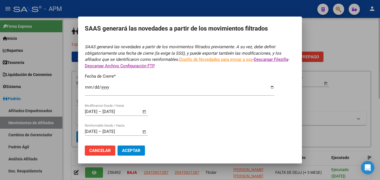
type input "[DATE]"
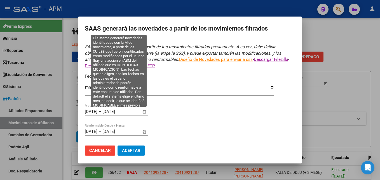
click at [144, 113] on span "Open calendar" at bounding box center [144, 111] width 13 height 13
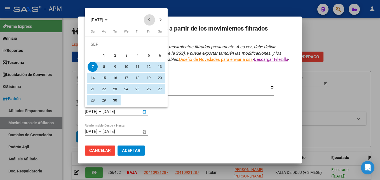
click at [150, 20] on button "Previous month" at bounding box center [149, 19] width 11 height 11
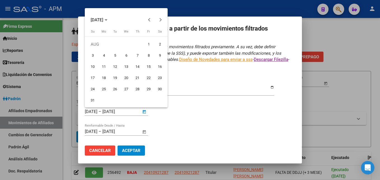
click at [151, 43] on span "1" at bounding box center [149, 44] width 10 height 10
type input "[DATE]"
click at [160, 19] on button "Next month" at bounding box center [160, 19] width 11 height 11
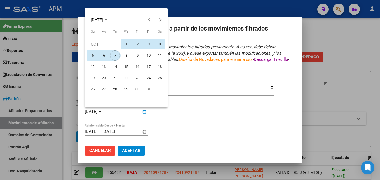
click at [113, 56] on span "7" at bounding box center [115, 55] width 10 height 10
type input "[DATE]"
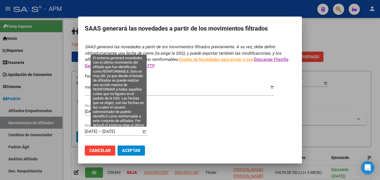
click at [143, 132] on span "Open calendar" at bounding box center [144, 131] width 13 height 13
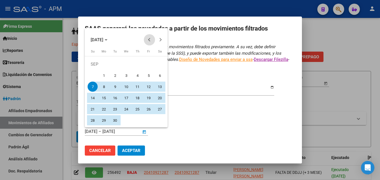
click at [150, 39] on button "Previous month" at bounding box center [149, 39] width 11 height 11
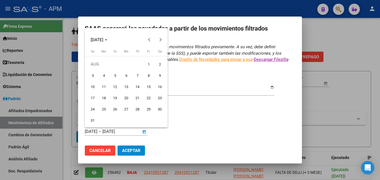
click at [148, 63] on span "1" at bounding box center [149, 64] width 10 height 10
type input "[DATE]"
click at [161, 36] on span "Next month" at bounding box center [160, 39] width 11 height 11
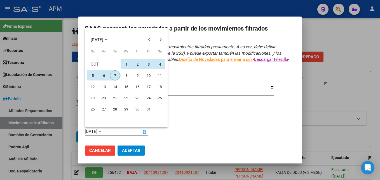
click at [113, 76] on span "7" at bounding box center [115, 75] width 10 height 10
type input "[DATE]"
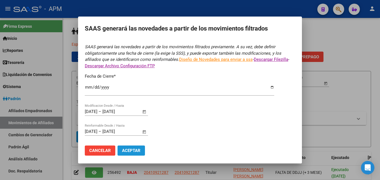
click at [132, 151] on span "Aceptar" at bounding box center [131, 150] width 18 height 5
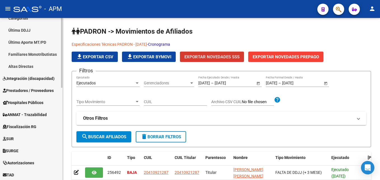
scroll to position [168, 0]
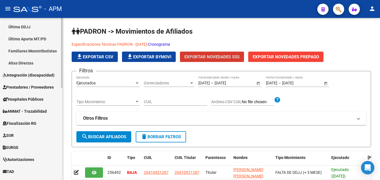
click at [39, 86] on span "Prestadores / Proveedores" at bounding box center [28, 87] width 51 height 6
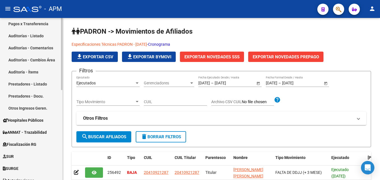
scroll to position [56, 0]
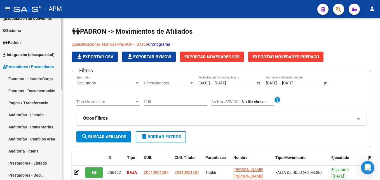
click at [40, 77] on link "Facturas - Listado/Carga" at bounding box center [31, 79] width 62 height 12
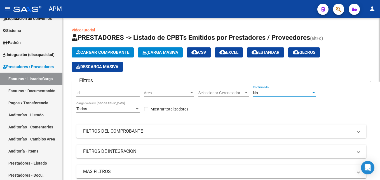
click at [297, 93] on div "No" at bounding box center [282, 92] width 58 height 5
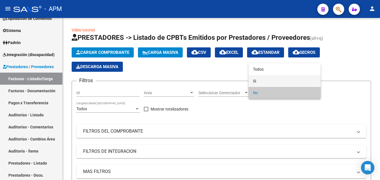
click at [292, 79] on span "Si" at bounding box center [284, 81] width 63 height 12
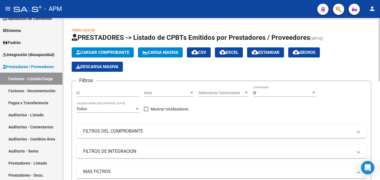
click at [294, 131] on mat-panel-title "FILTROS DEL COMPROBANTE" at bounding box center [218, 131] width 270 height 6
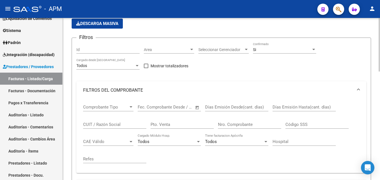
scroll to position [56, 0]
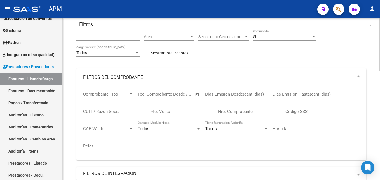
click at [243, 112] on input "Nro. Comprobante" at bounding box center [249, 111] width 63 height 5
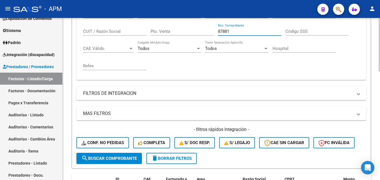
scroll to position [140, 0]
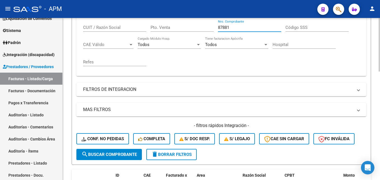
type input "87881"
click at [106, 156] on span "search Buscar Comprobante" at bounding box center [108, 154] width 55 height 5
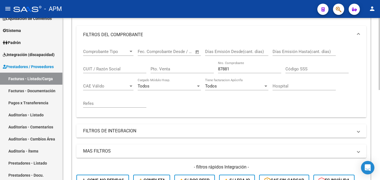
scroll to position [6, 0]
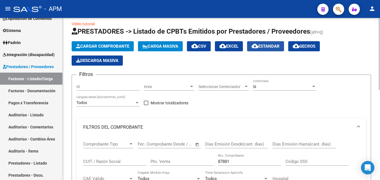
click at [265, 46] on span "cloud_download Estandar" at bounding box center [266, 46] width 28 height 5
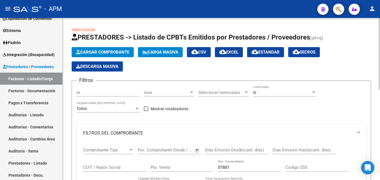
scroll to position [0, 0]
